Goal: Information Seeking & Learning: Learn about a topic

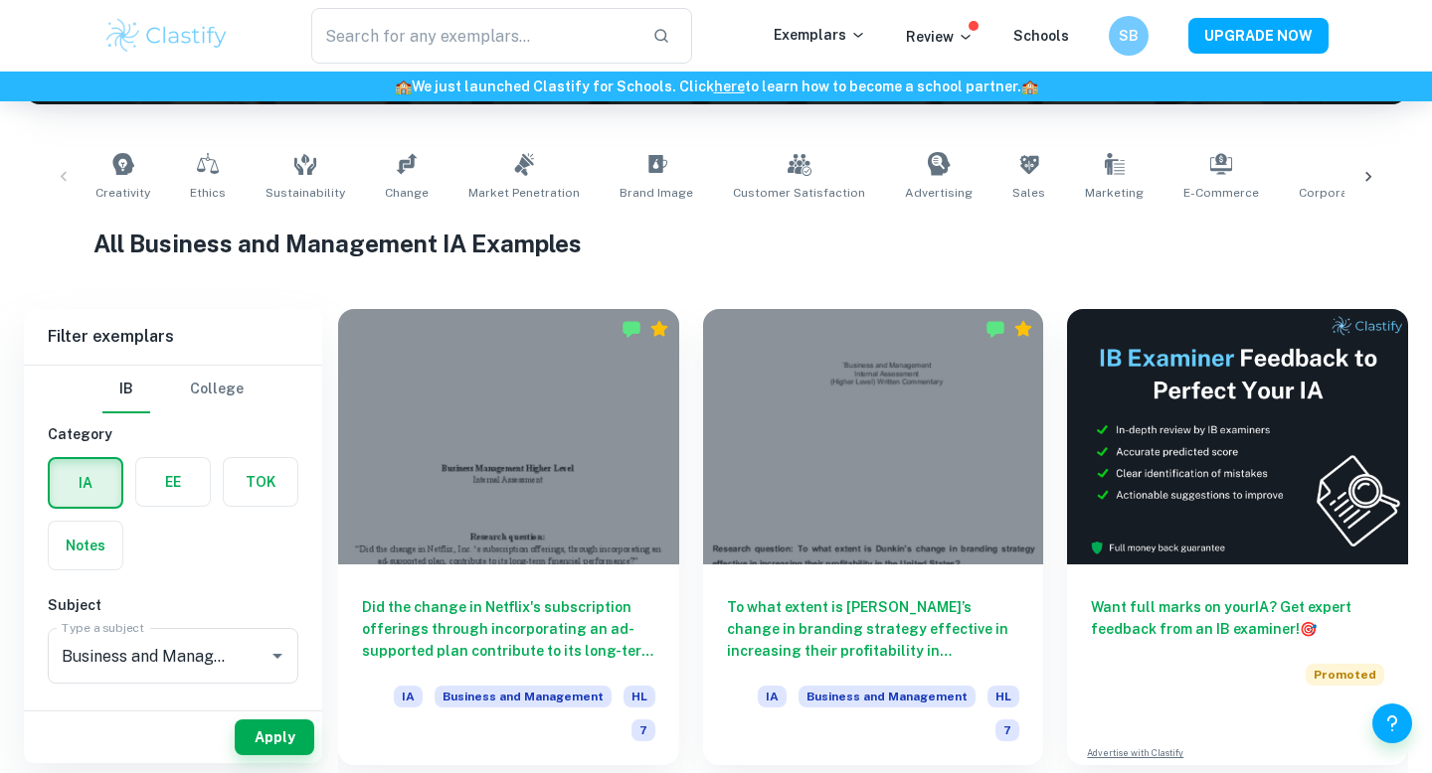
scroll to position [188, 0]
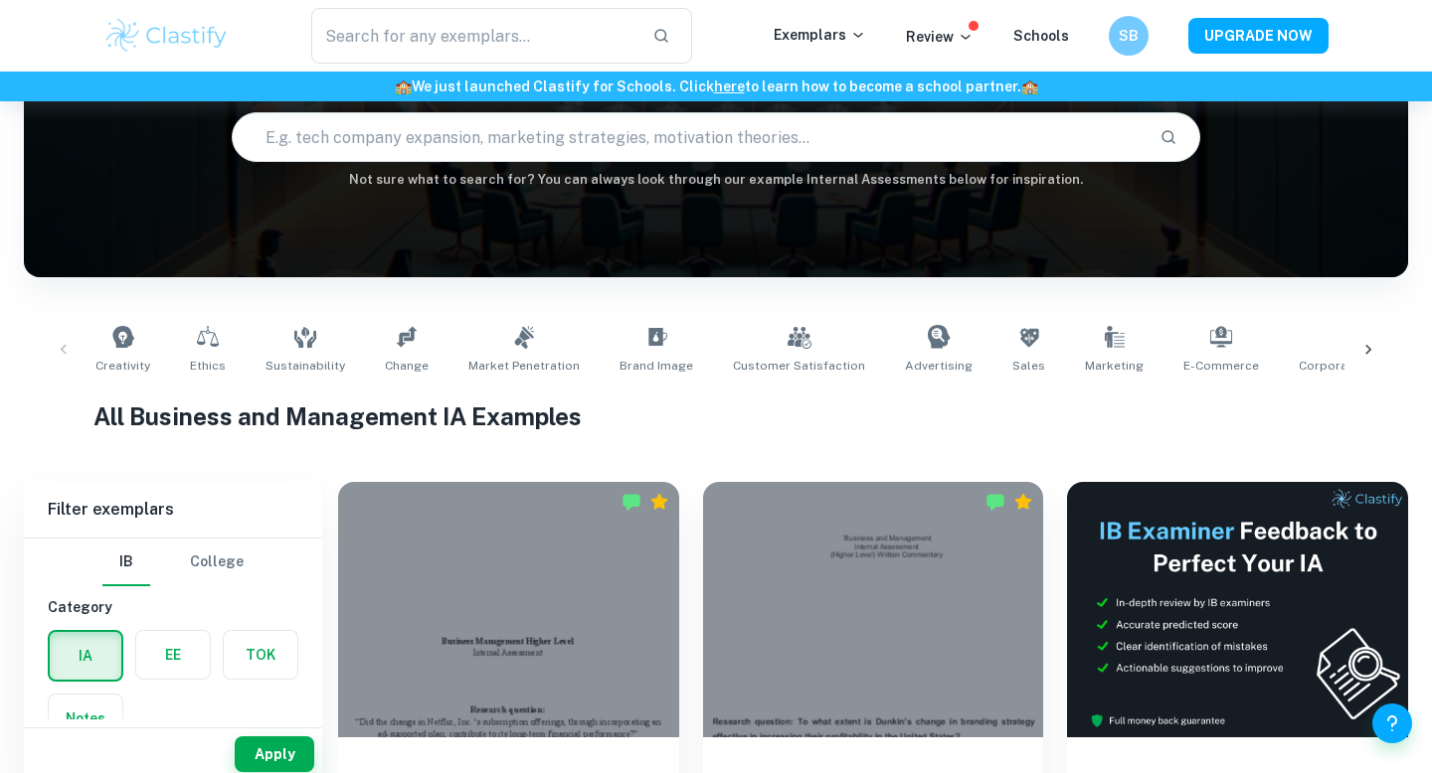
click at [357, 140] on input "text" at bounding box center [688, 137] width 911 height 56
type input "descriptive statistics"
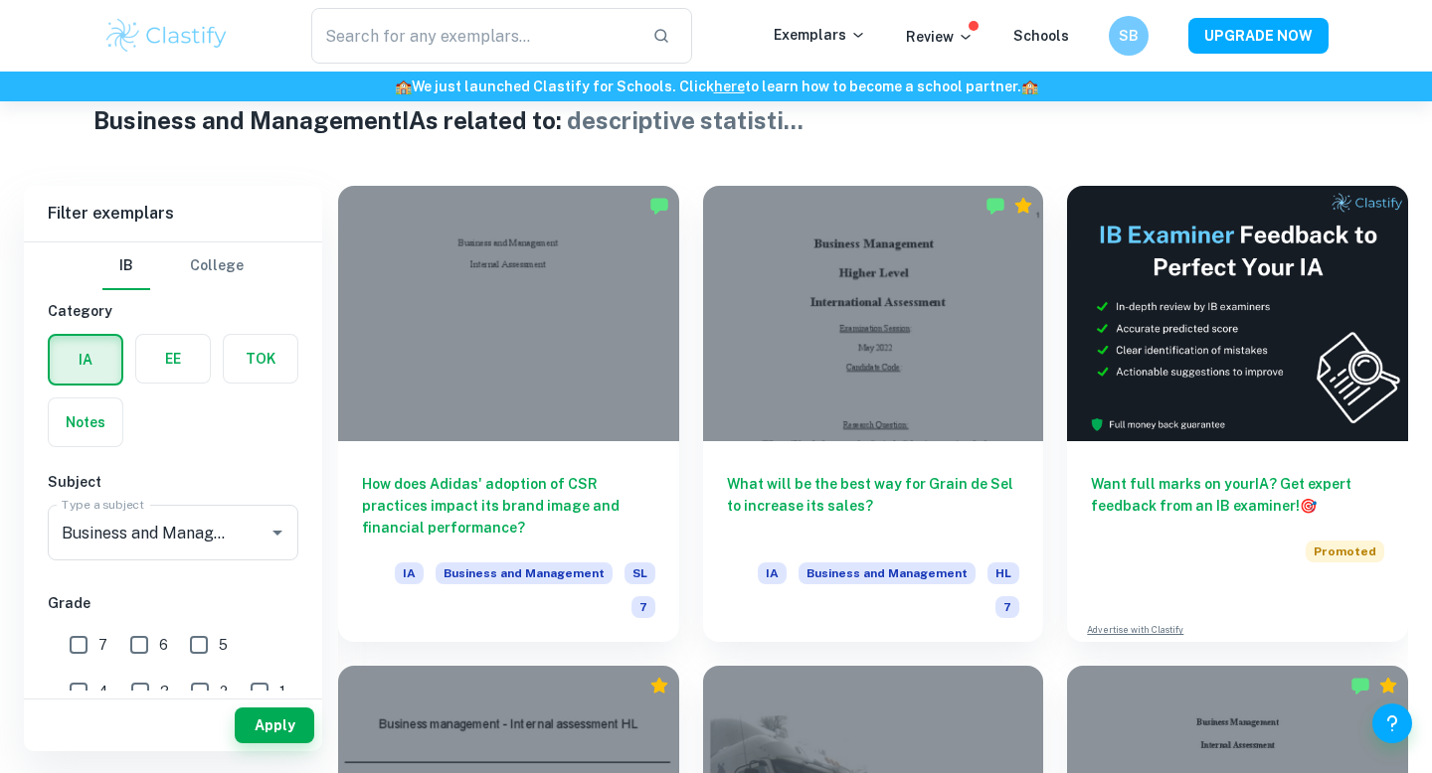
scroll to position [449, 0]
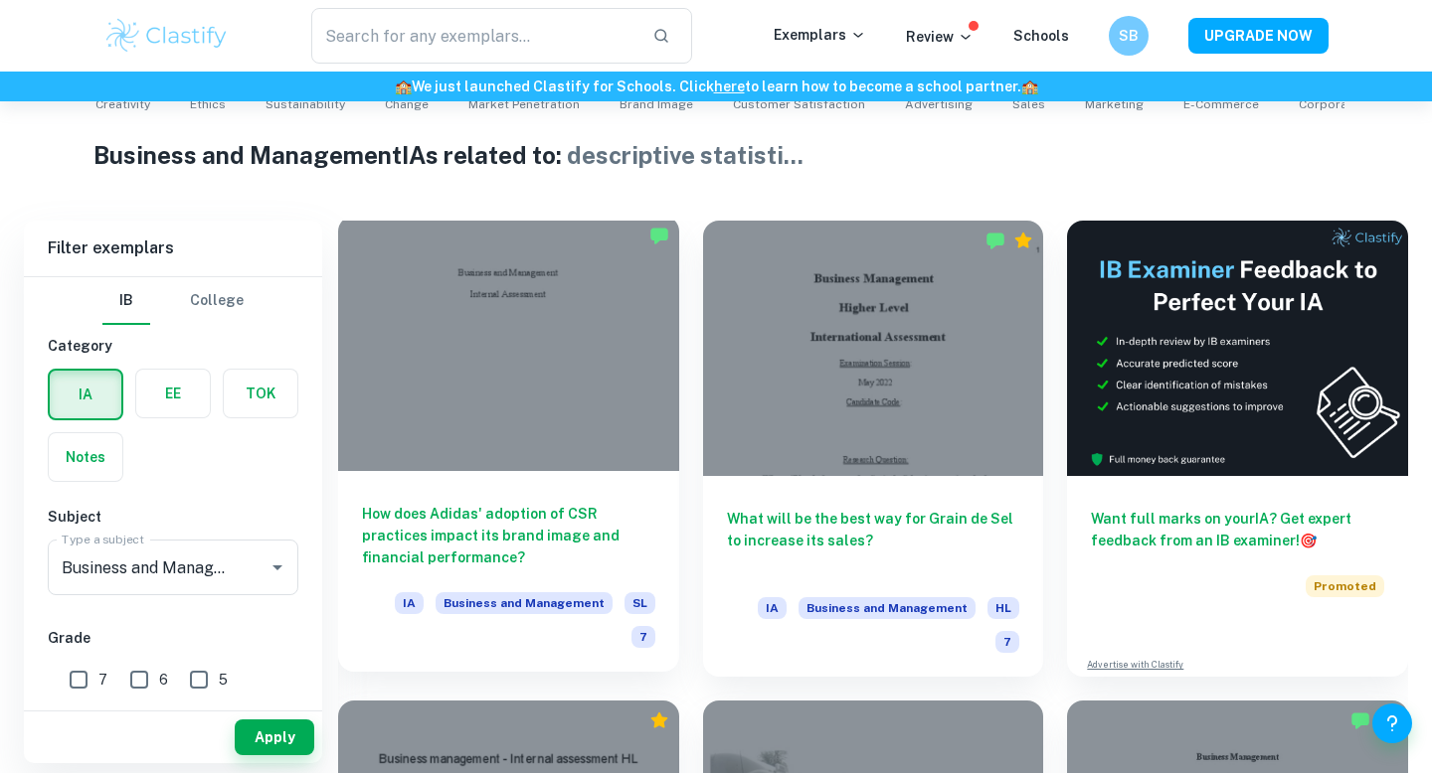
click at [609, 576] on div "How does Adidas' adoption of CSR practices impact its brand image and financial…" at bounding box center [508, 571] width 341 height 201
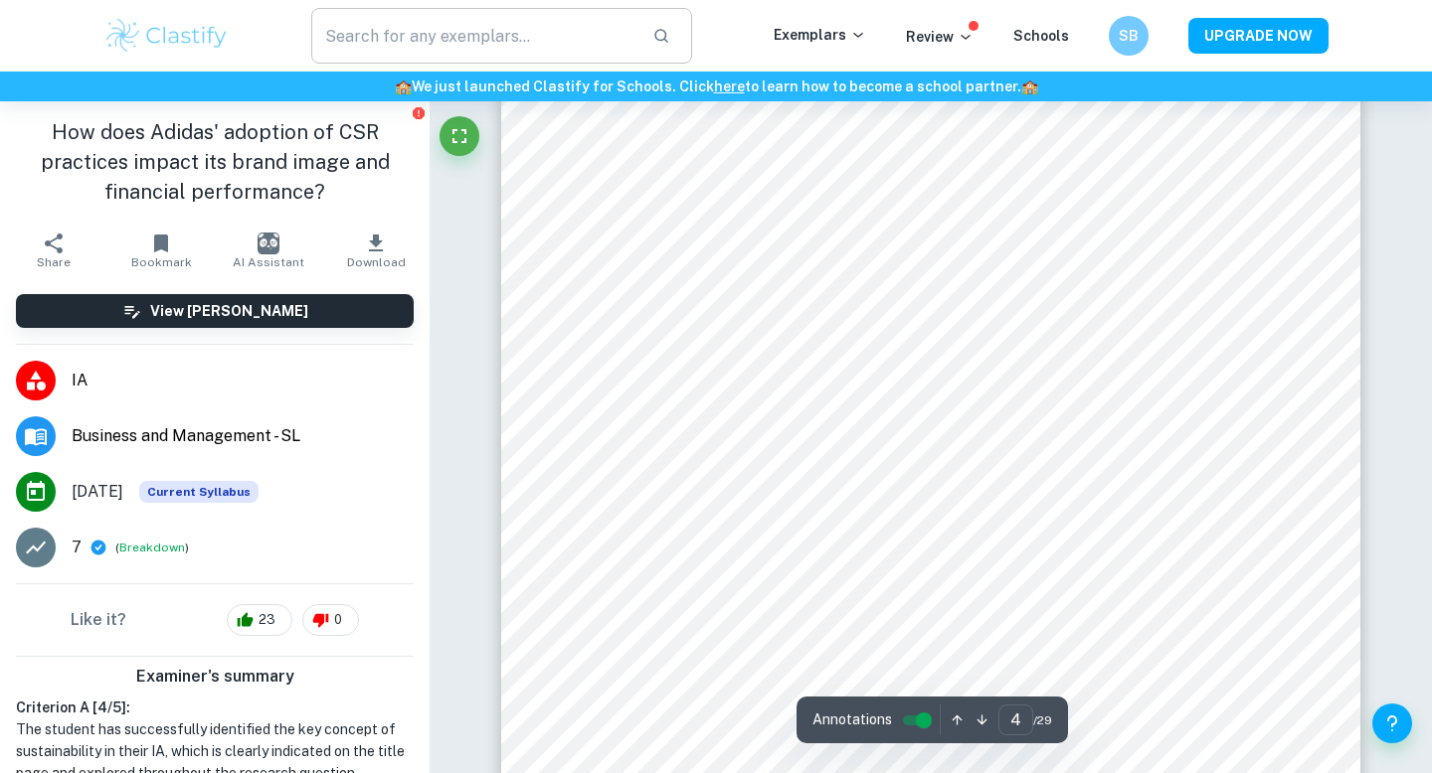
scroll to position [4476, 0]
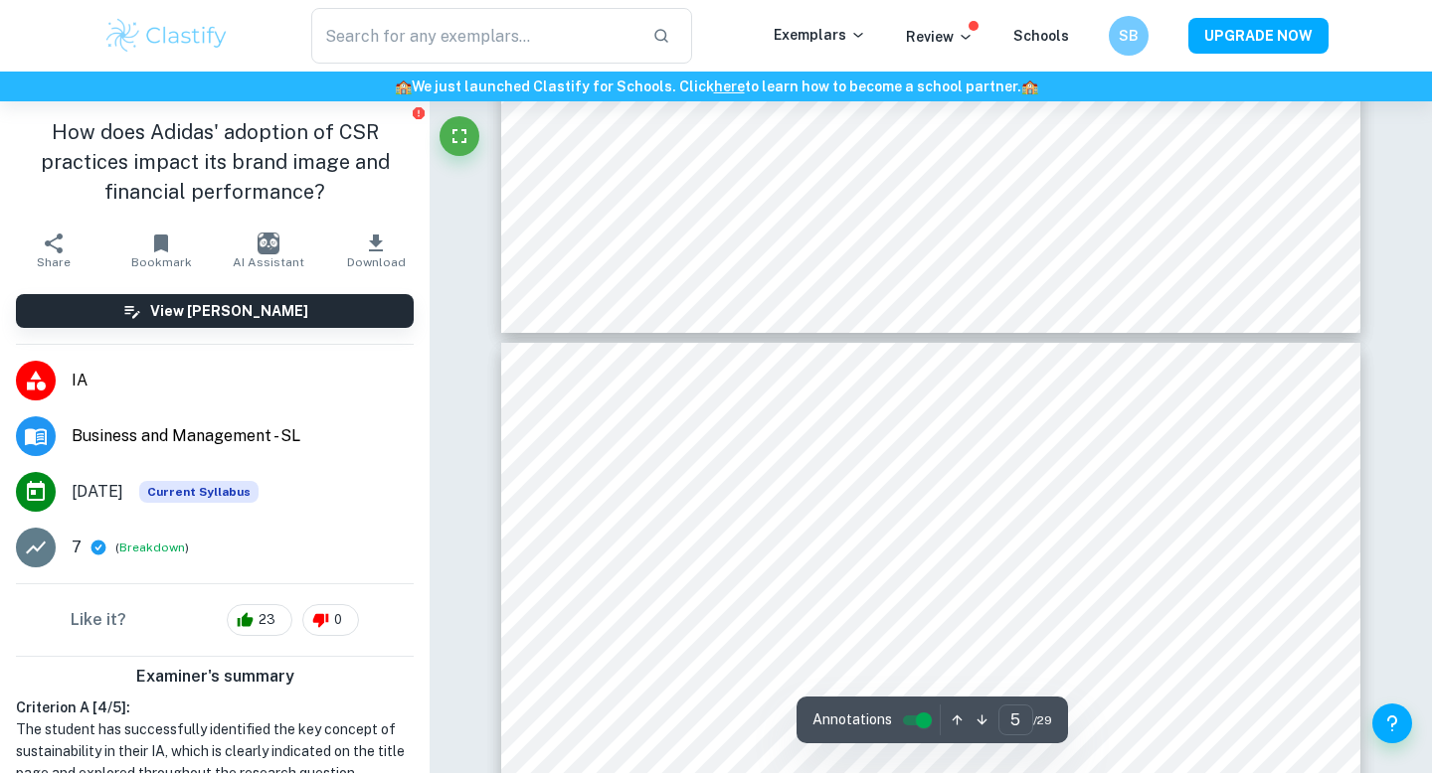
type input "6"
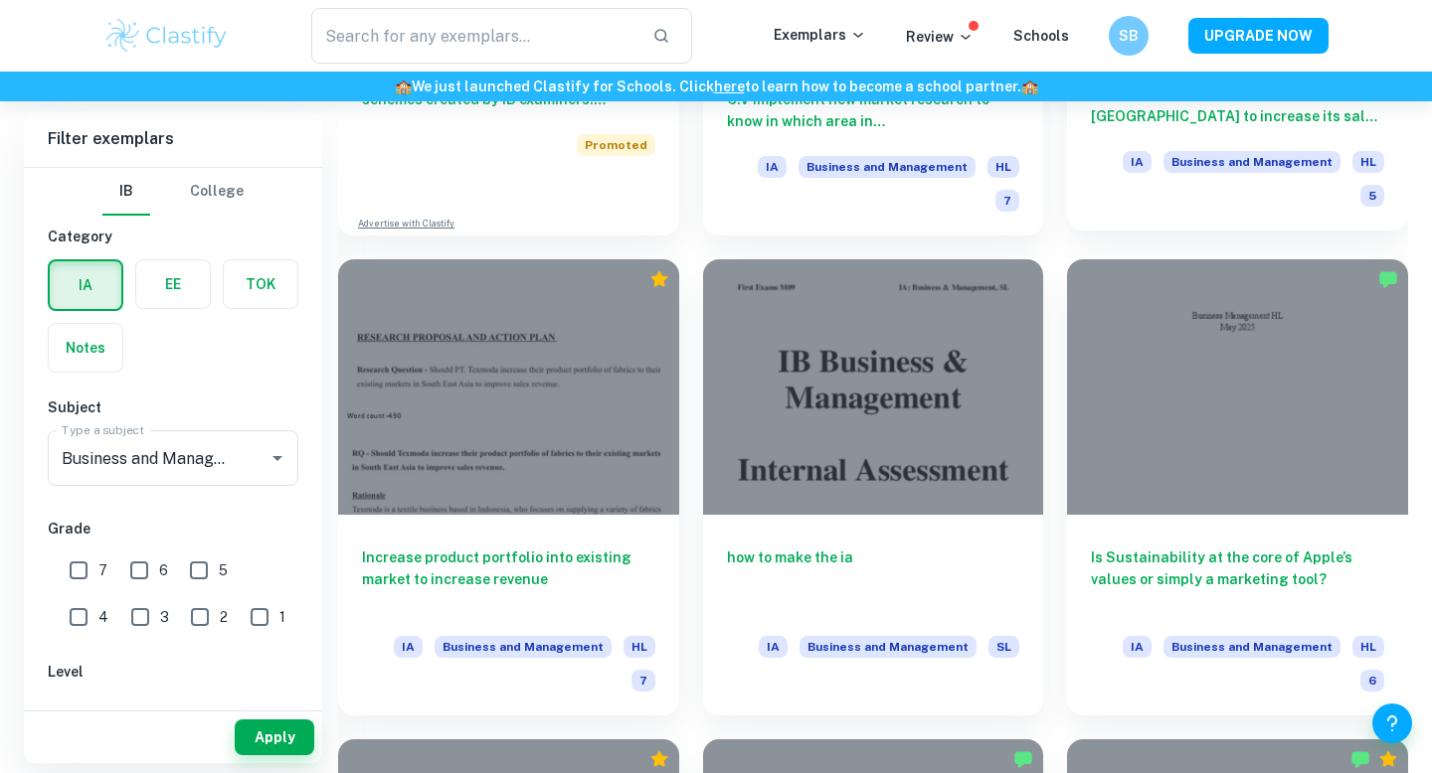
scroll to position [1868, 0]
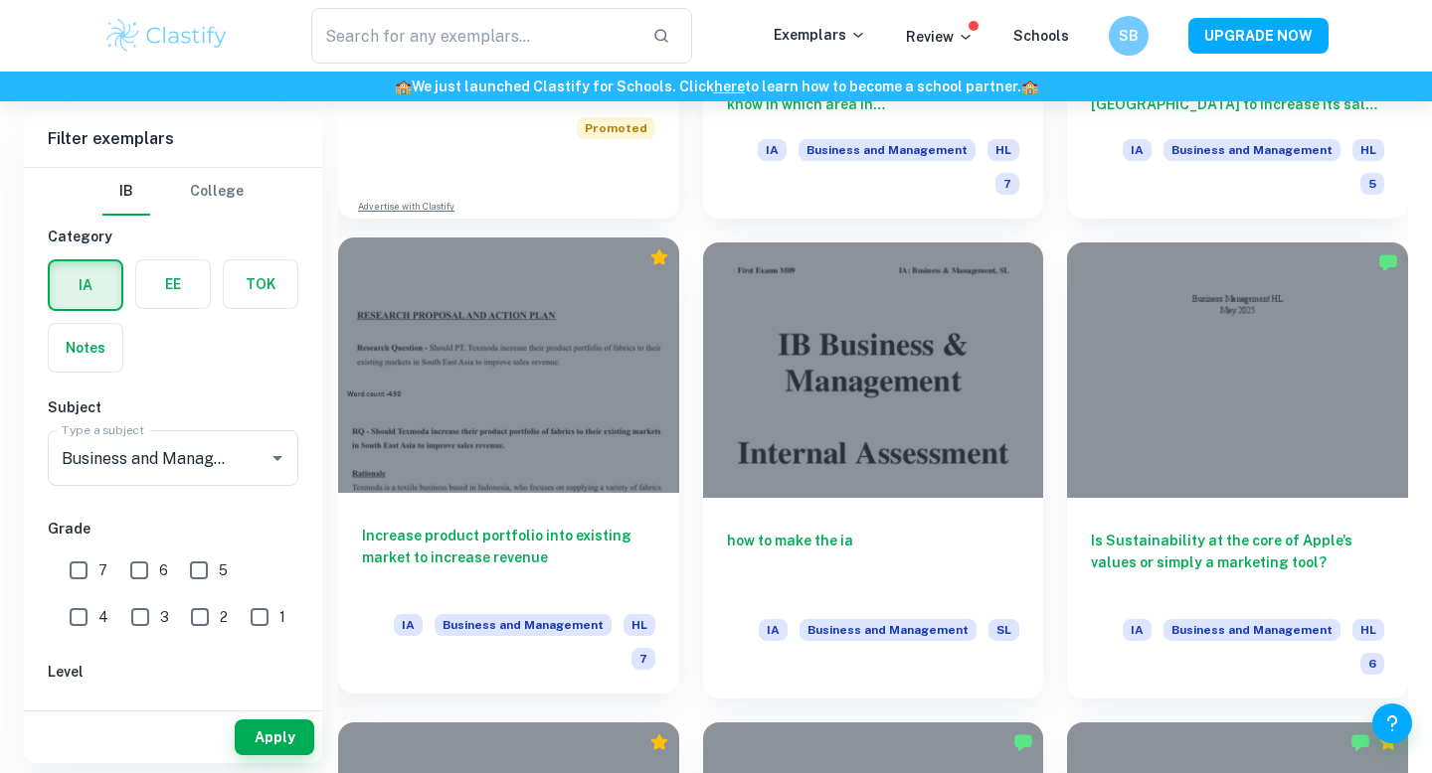
click at [621, 493] on div "Increase product portfolio into existing market to increase revenue IA Business…" at bounding box center [508, 593] width 341 height 201
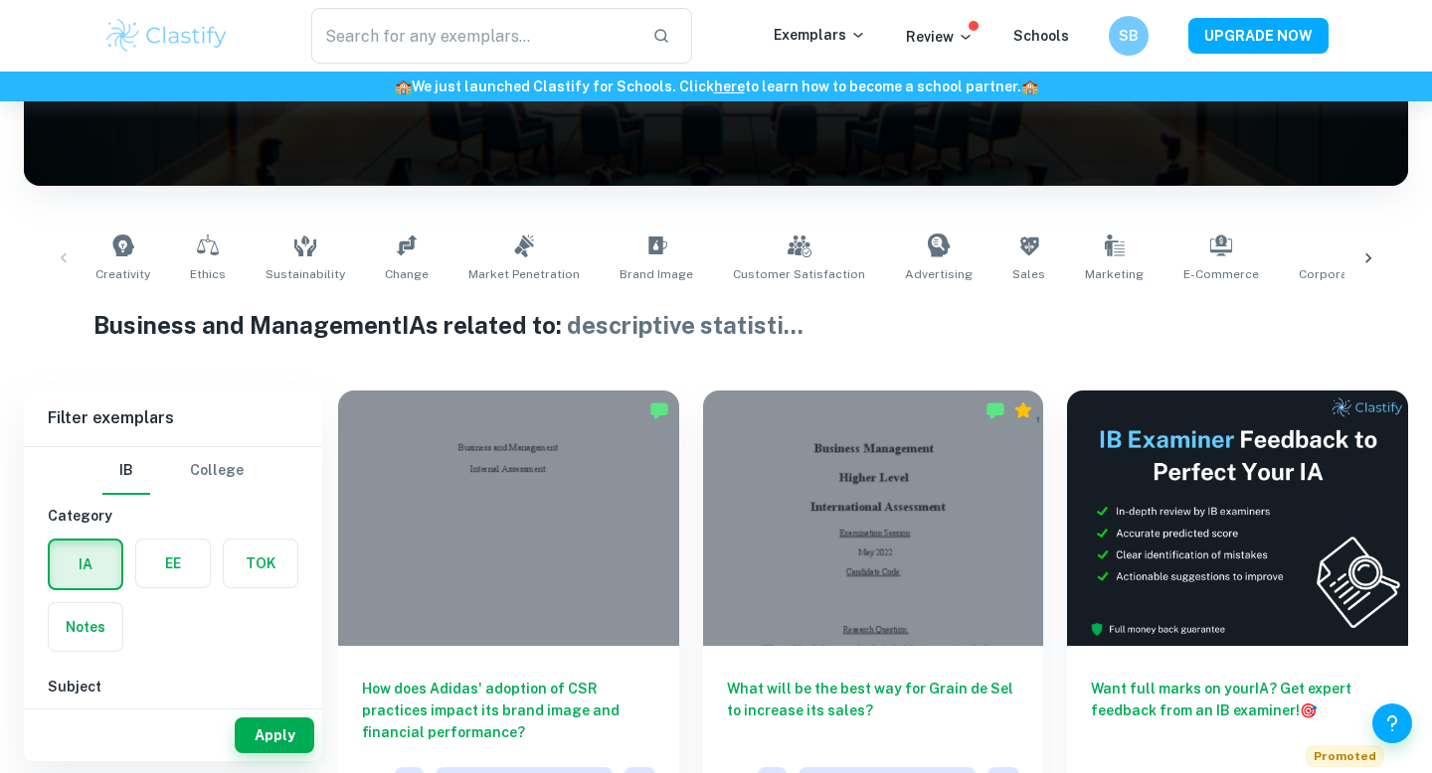
scroll to position [284, 0]
